Goal: Information Seeking & Learning: Learn about a topic

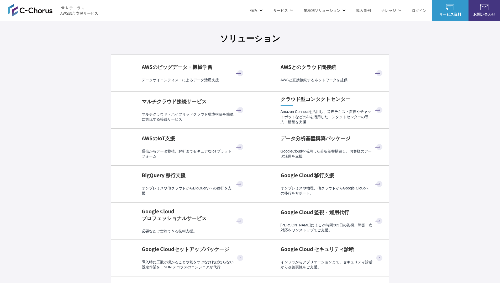
scroll to position [1531, 0]
